Goal: Task Accomplishment & Management: Use online tool/utility

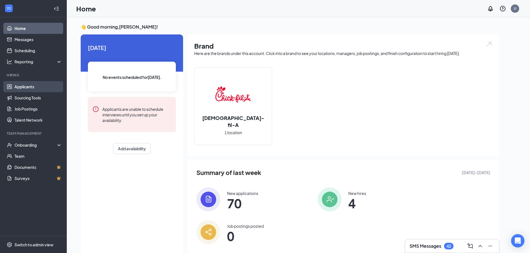
drag, startPoint x: 36, startPoint y: 87, endPoint x: 36, endPoint y: 82, distance: 5.3
click at [36, 87] on link "Applicants" at bounding box center [38, 86] width 48 height 11
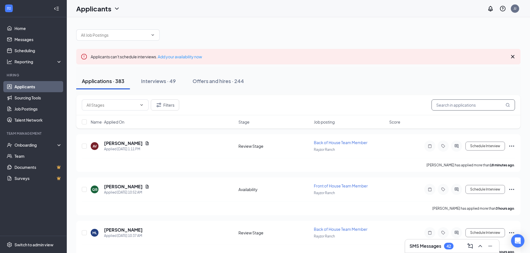
click at [444, 104] on input "text" at bounding box center [472, 105] width 83 height 11
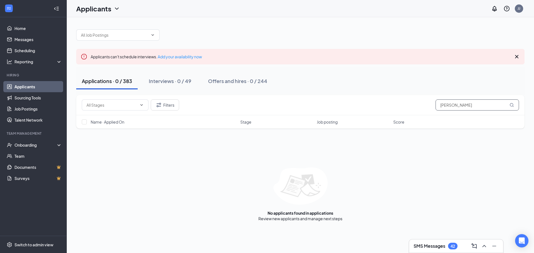
type input "[PERSON_NAME]"
click at [518, 59] on icon "Cross" at bounding box center [516, 56] width 7 height 7
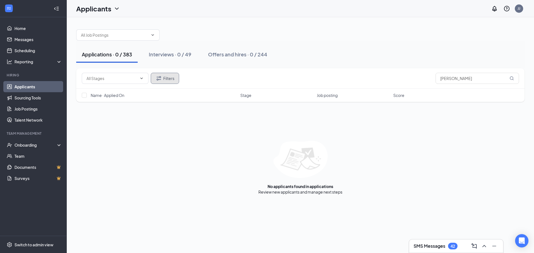
click at [178, 83] on button "Filters" at bounding box center [165, 78] width 28 height 11
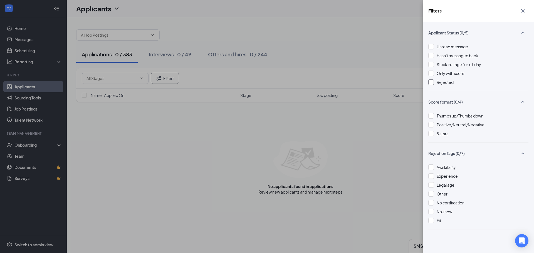
click at [448, 82] on span "Rejected" at bounding box center [444, 82] width 17 height 5
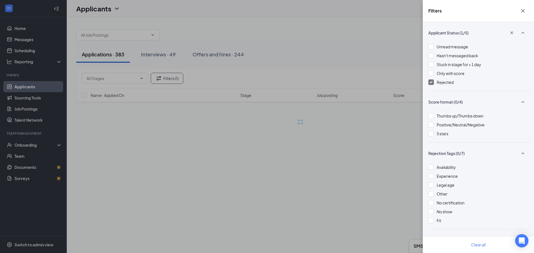
click at [349, 154] on div "Filters Applicant Status (1/5) Unread message Hasn't messaged back Stuck in sta…" at bounding box center [267, 126] width 534 height 253
click at [210, 214] on div "Filters Applicant Status (1/5) Unread message Hasn't messaged back Stuck in sta…" at bounding box center [267, 126] width 534 height 253
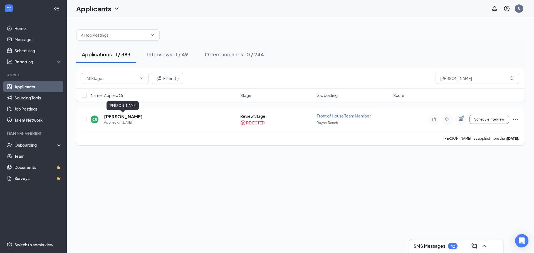
click at [122, 115] on h5 "[PERSON_NAME]" at bounding box center [123, 117] width 39 height 6
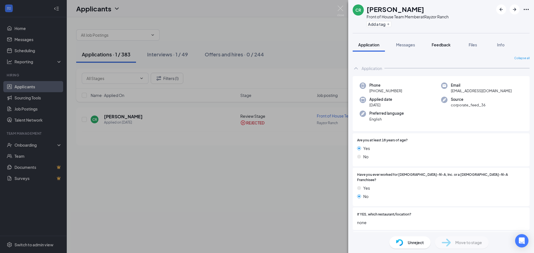
drag, startPoint x: 444, startPoint y: 50, endPoint x: 441, endPoint y: 51, distance: 3.1
click at [444, 50] on button "Feedback" at bounding box center [441, 45] width 30 height 14
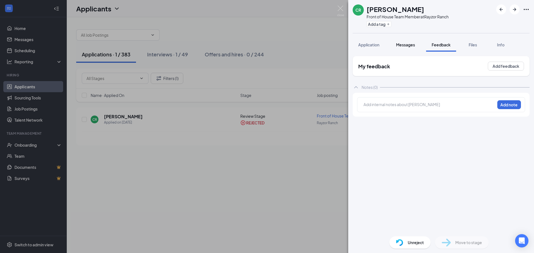
click at [407, 46] on span "Messages" at bounding box center [405, 44] width 19 height 5
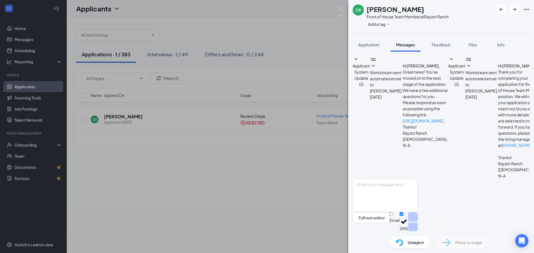
click at [335, 11] on div "CR [PERSON_NAME] Front of House Team Member at [GEOGRAPHIC_DATA] Add a tag Appl…" at bounding box center [267, 126] width 534 height 253
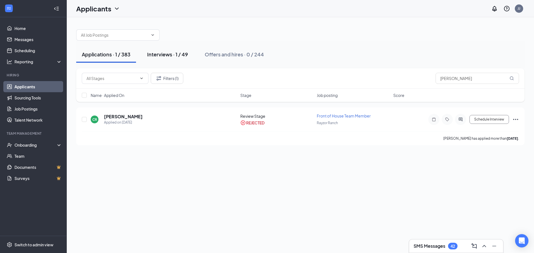
click at [174, 51] on div "Interviews · 1 / 49" at bounding box center [167, 54] width 41 height 7
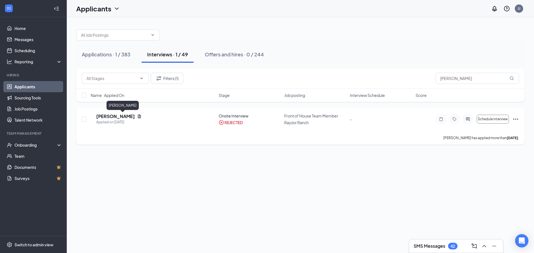
click at [118, 118] on h5 "[PERSON_NAME]" at bounding box center [115, 116] width 39 height 6
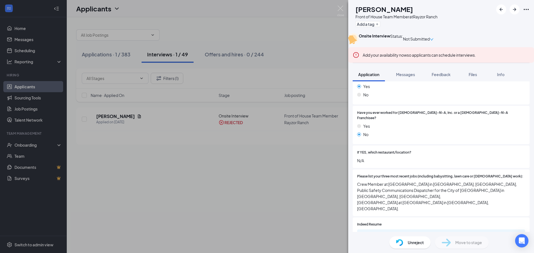
scroll to position [83, 0]
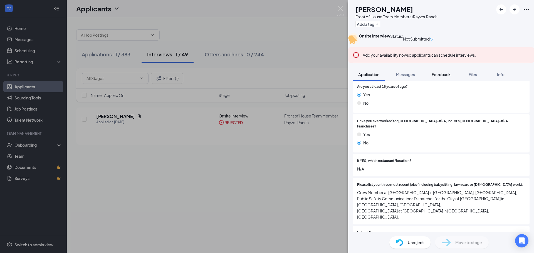
click at [436, 77] on span "Feedback" at bounding box center [440, 74] width 19 height 5
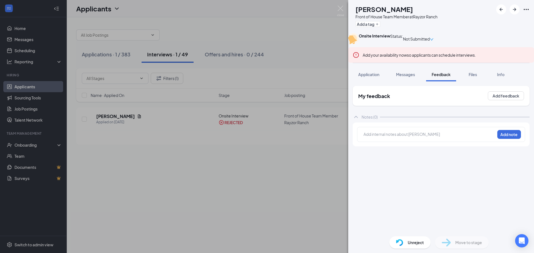
click at [407, 104] on div "My feedback Add feedback" at bounding box center [440, 96] width 177 height 20
click at [357, 118] on icon "ChevronUp" at bounding box center [356, 117] width 4 height 2
click at [357, 120] on icon "ChevronDown" at bounding box center [355, 117] width 7 height 7
click at [415, 77] on span "Messages" at bounding box center [405, 74] width 19 height 5
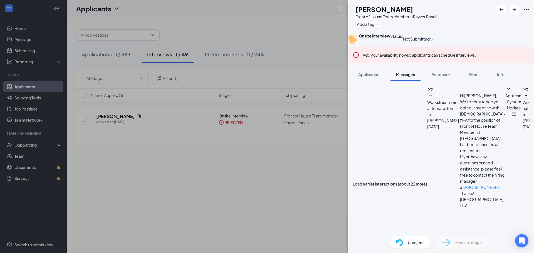
scroll to position [156, 0]
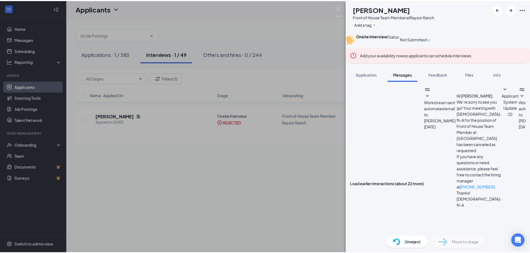
scroll to position [208, 0]
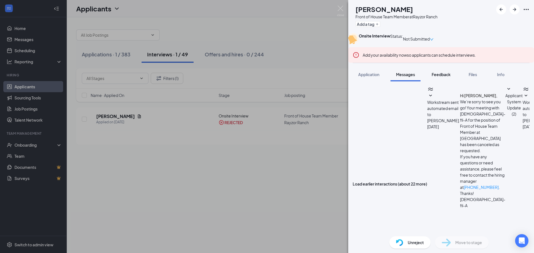
click at [442, 77] on span "Feedback" at bounding box center [440, 74] width 19 height 5
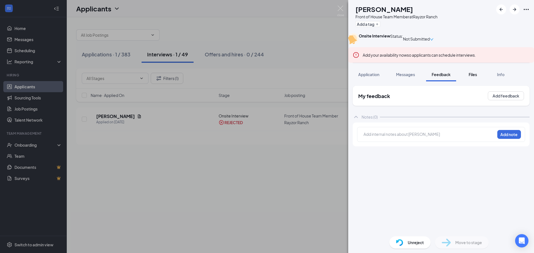
click at [471, 77] on span "Files" at bounding box center [472, 74] width 8 height 5
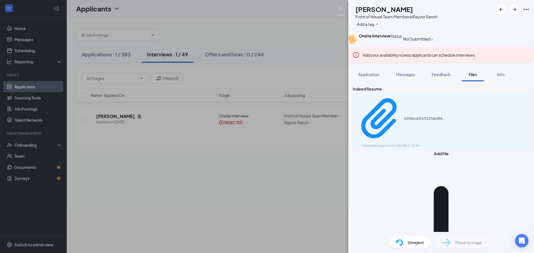
click at [264, 189] on div "CS [PERSON_NAME] Front of House Team Member at [GEOGRAPHIC_DATA] Add a tag Onsi…" at bounding box center [267, 126] width 534 height 253
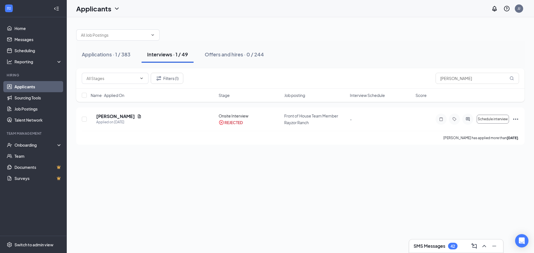
click at [471, 71] on div "Filters (1) [PERSON_NAME]" at bounding box center [300, 78] width 448 height 20
click at [453, 83] on input "[PERSON_NAME]" at bounding box center [476, 78] width 83 height 11
click at [482, 76] on input "[PERSON_NAME]" at bounding box center [476, 78] width 83 height 11
type input "c"
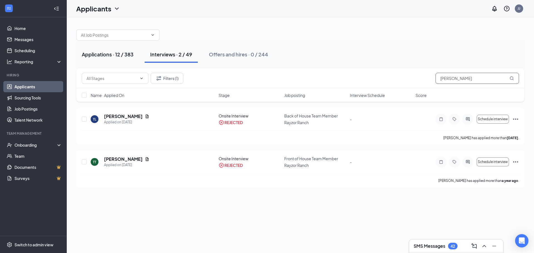
type input "[PERSON_NAME]"
click at [104, 54] on div "Applications · 12 / 383" at bounding box center [108, 54] width 52 height 7
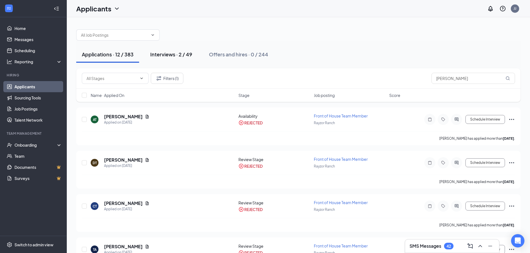
click at [178, 55] on div "Interviews · 2 / 49" at bounding box center [171, 54] width 42 height 7
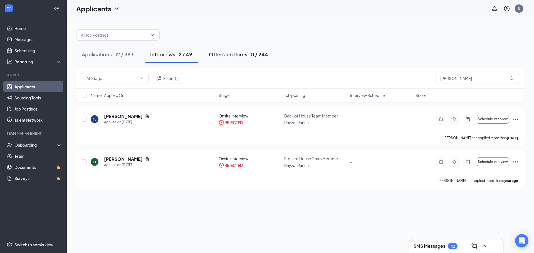
click at [256, 53] on div "Offers and hires · 0 / 244" at bounding box center [238, 54] width 59 height 7
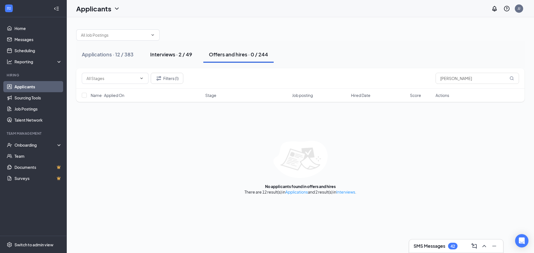
click at [162, 60] on button "Interviews · 2 / 49" at bounding box center [171, 54] width 53 height 17
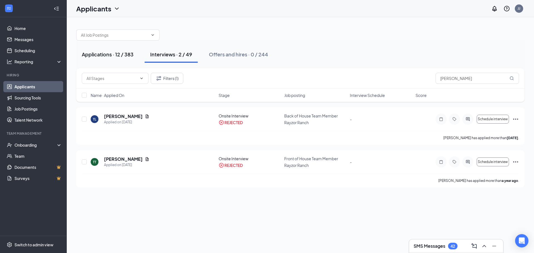
click at [110, 59] on button "Applications · 12 / 383" at bounding box center [107, 54] width 63 height 17
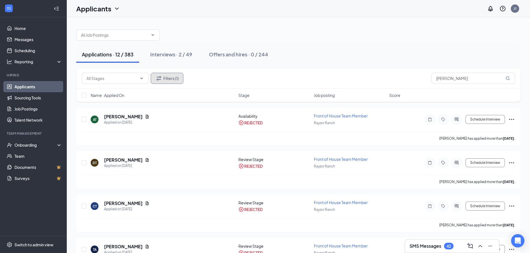
click at [178, 74] on button "Filters (1)" at bounding box center [167, 78] width 33 height 11
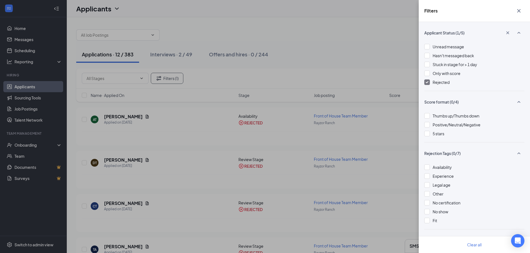
click at [442, 83] on span "Rejected" at bounding box center [440, 82] width 17 height 5
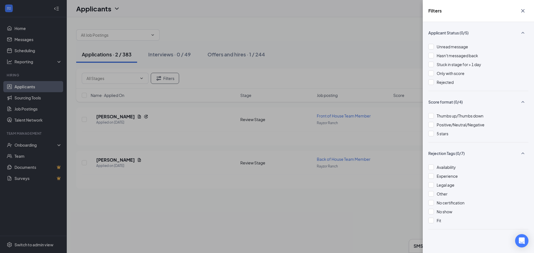
click at [348, 40] on div "Filters Applicant Status (0/5) Unread message Hasn't messaged back Stuck in sta…" at bounding box center [267, 126] width 534 height 253
click at [520, 12] on icon "Cross" at bounding box center [522, 11] width 7 height 7
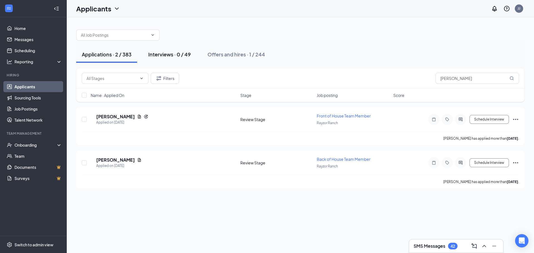
click at [175, 56] on div "Interviews · 0 / 49" at bounding box center [169, 54] width 43 height 7
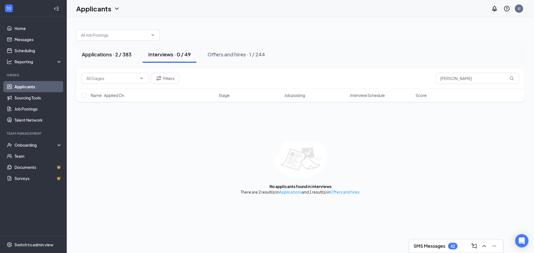
click at [131, 58] on div "Applications · 2 / 383" at bounding box center [107, 54] width 50 height 7
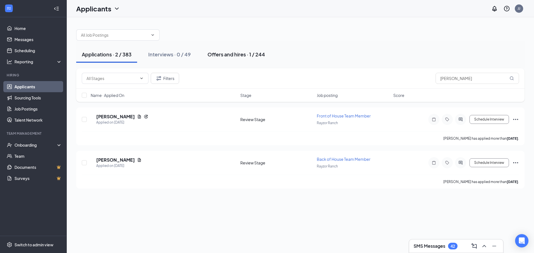
click at [215, 57] on div "Offers and hires · 1 / 244" at bounding box center [236, 54] width 58 height 7
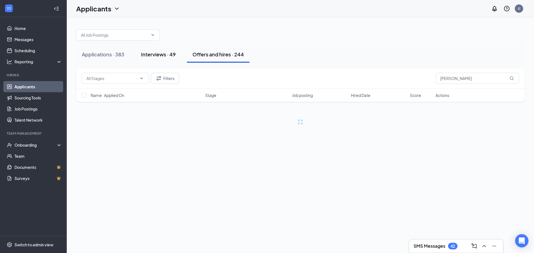
click at [165, 56] on div "Interviews · 49" at bounding box center [158, 54] width 35 height 7
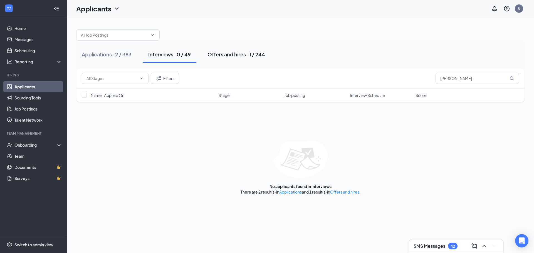
click at [225, 51] on div "Offers and hires · 1 / 244" at bounding box center [236, 54] width 58 height 7
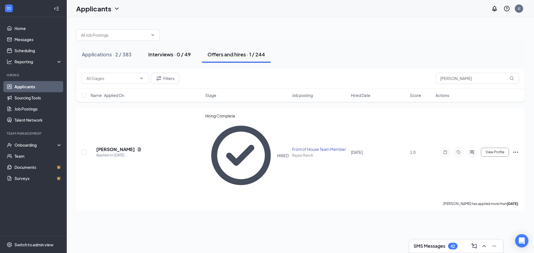
click at [167, 53] on div "Interviews · 0 / 49" at bounding box center [169, 54] width 43 height 7
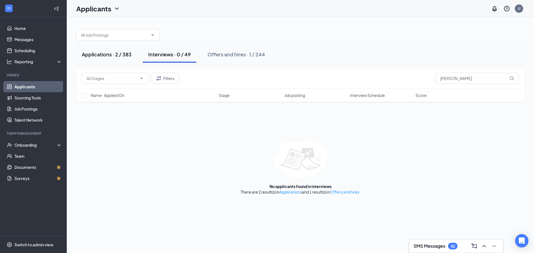
click at [105, 51] on div "Applications · 2 / 383" at bounding box center [107, 54] width 50 height 7
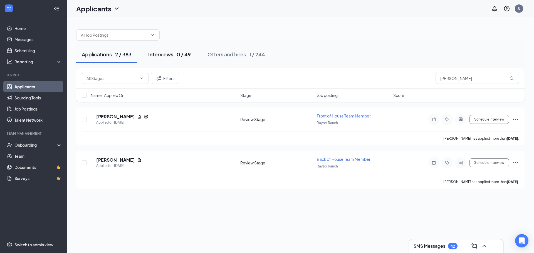
click at [156, 60] on button "Interviews · 0 / 49" at bounding box center [170, 54] width 54 height 17
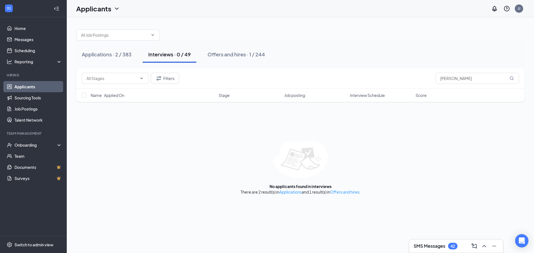
click at [90, 44] on div "Applications · 2 / 383 Interviews · 0 / 49 Offers and hires · 1 / 244" at bounding box center [300, 55] width 448 height 28
drag, startPoint x: 111, startPoint y: 60, endPoint x: 115, endPoint y: 48, distance: 13.0
click at [112, 58] on button "Applications · 2 / 383" at bounding box center [106, 54] width 61 height 17
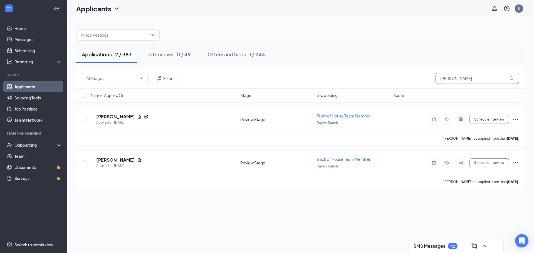
click at [468, 82] on input "[PERSON_NAME]" at bounding box center [476, 78] width 83 height 11
type input "t"
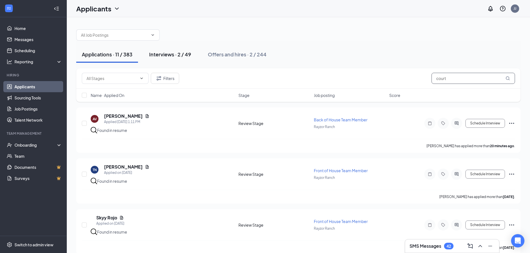
type input "court"
click at [163, 59] on button "Interviews · 2 / 49" at bounding box center [169, 54] width 53 height 17
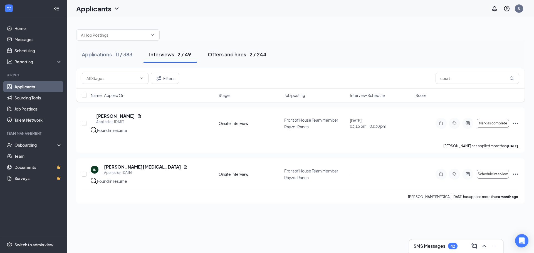
click at [238, 56] on div "Offers and hires · 2 / 244" at bounding box center [237, 54] width 59 height 7
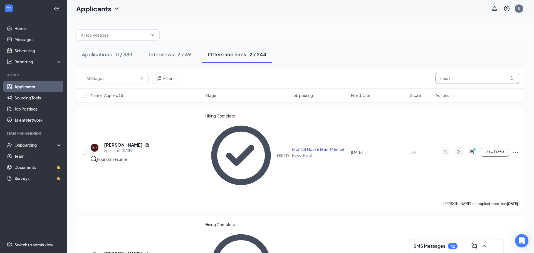
click at [475, 83] on input "court" at bounding box center [476, 78] width 83 height 11
type input "c"
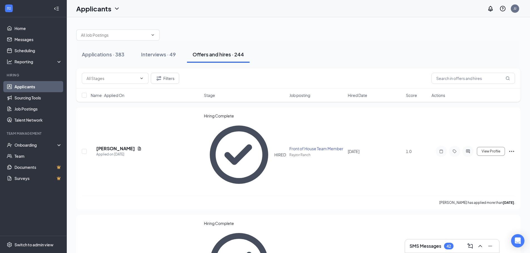
drag, startPoint x: 133, startPoint y: 61, endPoint x: 106, endPoint y: 53, distance: 27.7
click at [132, 61] on div "Applications · 383 Interviews · 49 Offers and hires · 244" at bounding box center [298, 54] width 444 height 17
click at [488, 83] on input "text" at bounding box center [472, 78] width 83 height 11
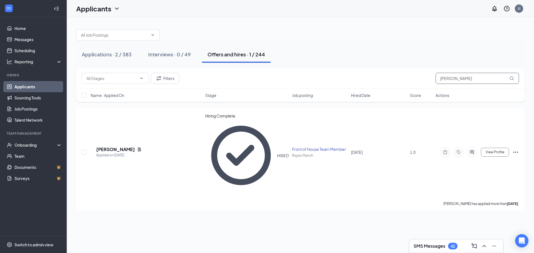
type input "[PERSON_NAME]"
click at [94, 51] on button "Applications · 2 / 383" at bounding box center [106, 54] width 61 height 17
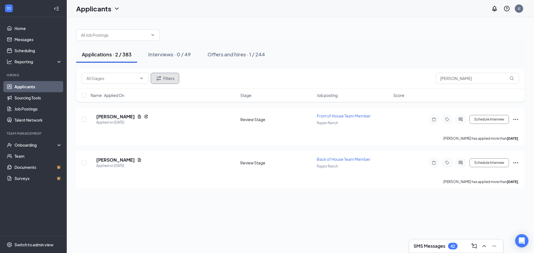
click at [167, 81] on button "Filters" at bounding box center [165, 78] width 28 height 11
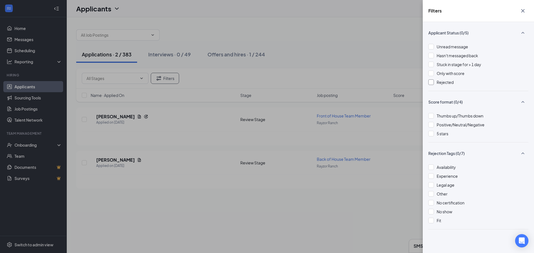
click at [434, 84] on div "Rejected" at bounding box center [478, 82] width 100 height 6
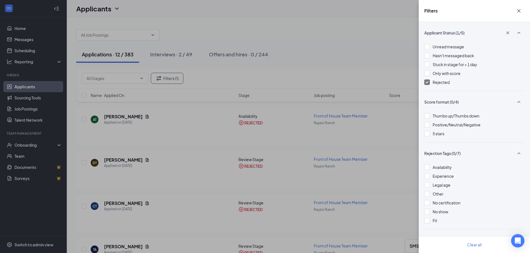
click at [348, 40] on div "Filters Applicant Status (1/5) Unread message Hasn't messaged back Stuck in sta…" at bounding box center [265, 126] width 530 height 253
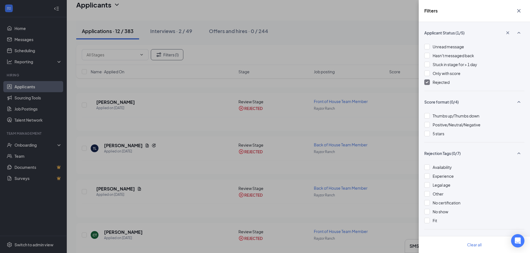
scroll to position [289, 0]
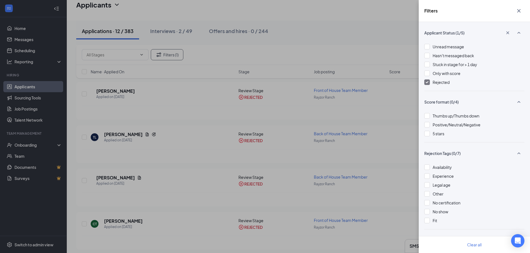
click at [520, 11] on icon "Cross" at bounding box center [518, 11] width 7 height 7
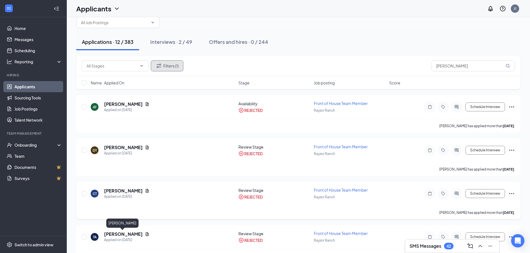
scroll to position [0, 0]
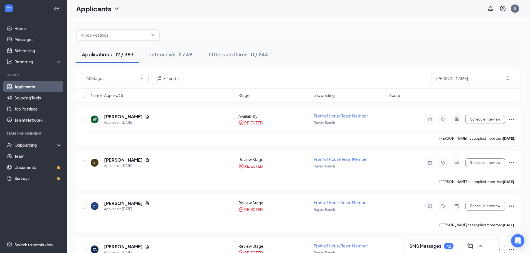
click at [433, 252] on div "SMS Messages 42" at bounding box center [452, 246] width 94 height 13
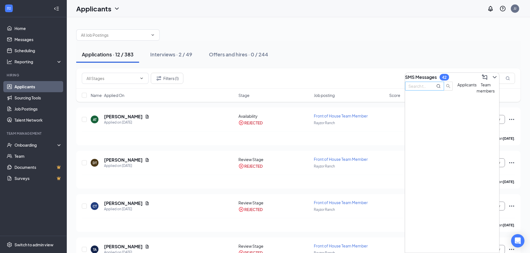
click at [427, 89] on input "text" at bounding box center [418, 86] width 20 height 6
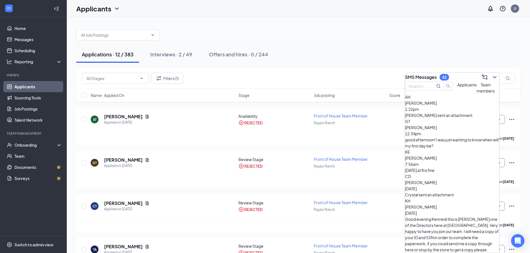
click at [457, 87] on span "Applicants" at bounding box center [466, 84] width 19 height 5
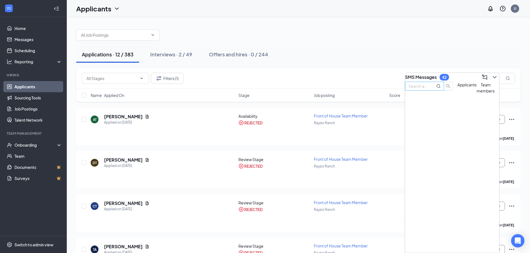
click at [428, 89] on input "text" at bounding box center [418, 86] width 20 height 6
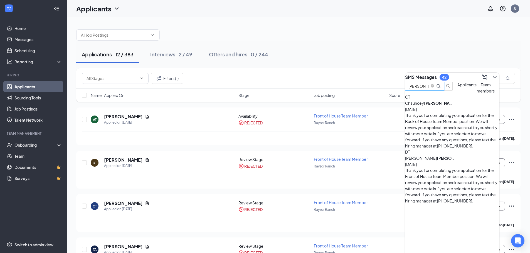
type input "[PERSON_NAME]"
click at [447, 124] on div "Thank you for completing your application for the Back of House Team Member pos…" at bounding box center [452, 130] width 94 height 37
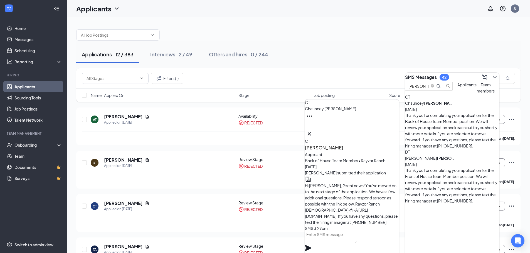
scroll to position [-102, 0]
click at [312, 133] on icon "Cross" at bounding box center [309, 134] width 7 height 7
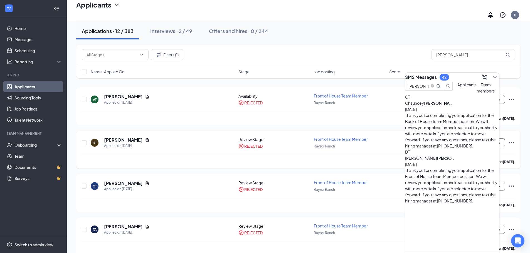
scroll to position [0, 0]
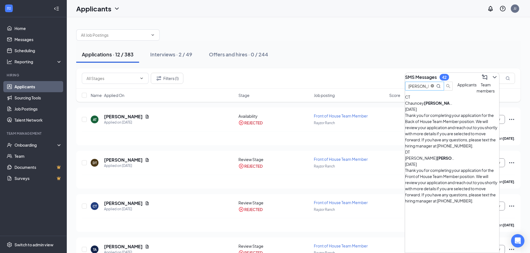
click at [434, 88] on icon "close-circle" at bounding box center [431, 85] width 3 height 3
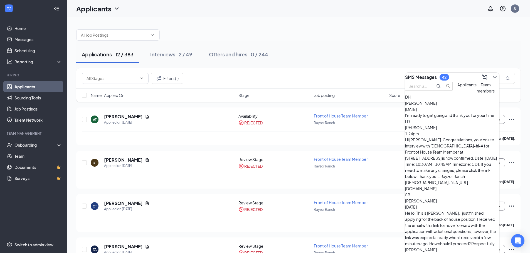
click at [476, 94] on button "Team members" at bounding box center [485, 88] width 18 height 12
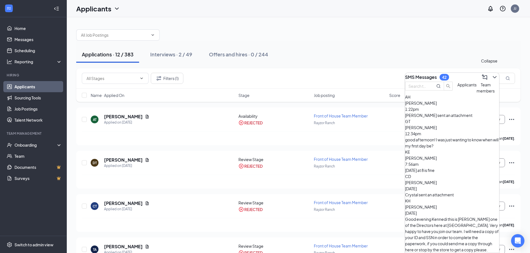
click at [491, 74] on icon "ChevronDown" at bounding box center [494, 77] width 7 height 7
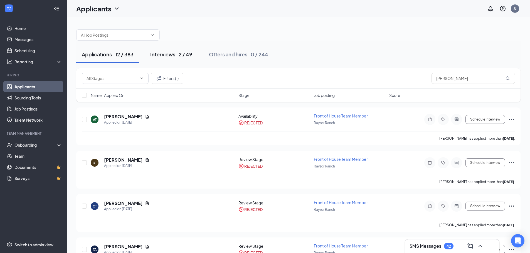
click at [160, 58] on button "Interviews · 2 / 49" at bounding box center [171, 54] width 53 height 17
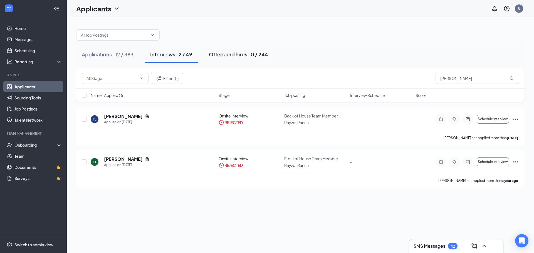
click at [227, 53] on div "Offers and hires · 0 / 244" at bounding box center [238, 54] width 59 height 7
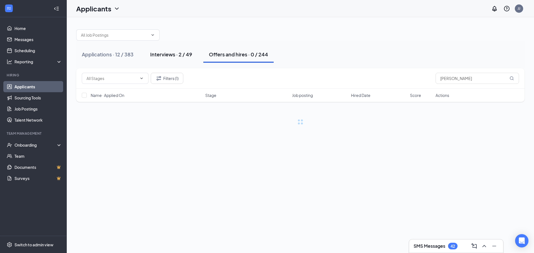
click at [168, 58] on div "Interviews · 2 / 49" at bounding box center [171, 54] width 42 height 7
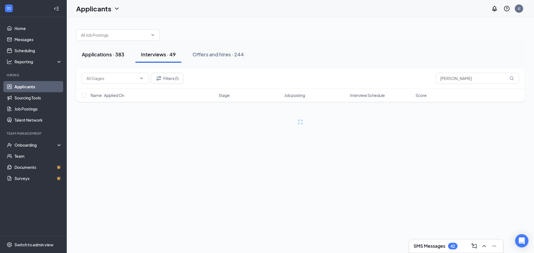
click at [113, 53] on div "Applications · 383" at bounding box center [103, 54] width 43 height 7
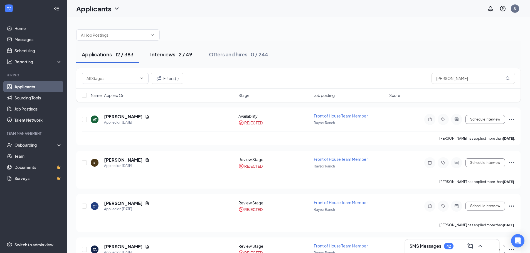
click at [188, 59] on button "Interviews · 2 / 49" at bounding box center [171, 54] width 53 height 17
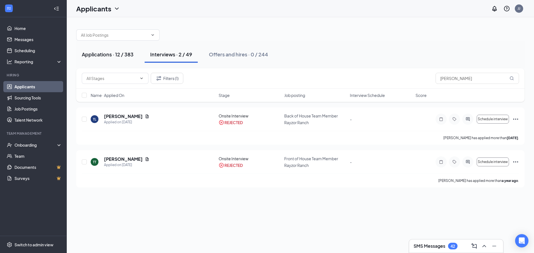
click at [128, 53] on div "Applications · 12 / 383" at bounding box center [108, 54] width 52 height 7
